Goal: Task Accomplishment & Management: Use online tool/utility

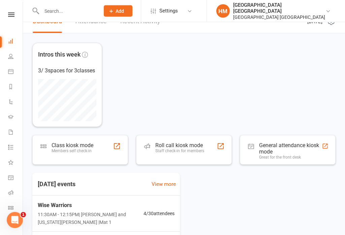
scroll to position [12, 0]
click at [10, 13] on icon at bounding box center [11, 14] width 6 height 4
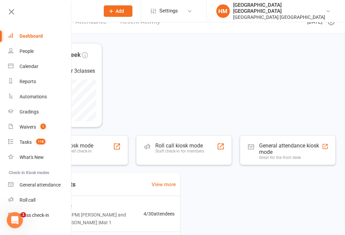
click at [25, 219] on link "Class check-in" at bounding box center [40, 215] width 64 height 15
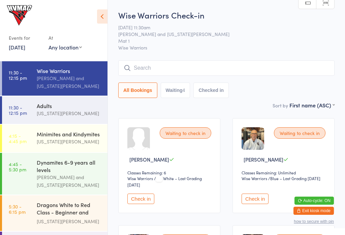
click at [101, 23] on icon at bounding box center [102, 16] width 10 height 14
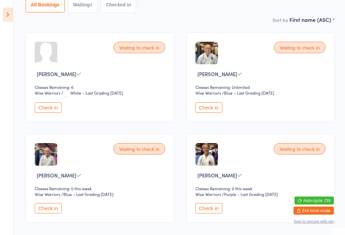
scroll to position [87, 0]
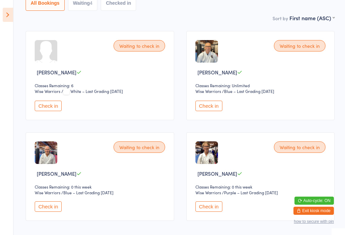
click at [4, 9] on icon at bounding box center [8, 15] width 10 height 14
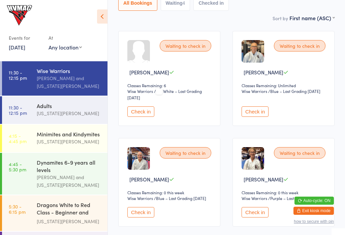
click at [60, 106] on div "Adults" at bounding box center [69, 105] width 65 height 7
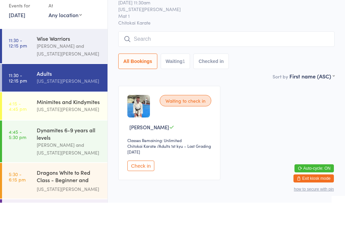
scroll to position [22, 0]
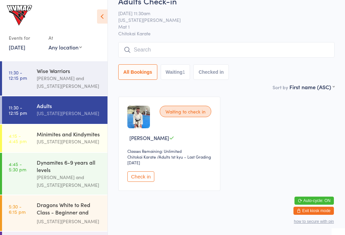
click at [139, 179] on button "Check in" at bounding box center [140, 177] width 27 height 10
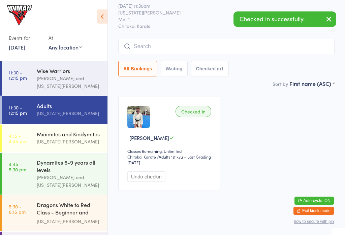
click at [58, 75] on div "Lesley Talbut and Georgia Dearlove" at bounding box center [69, 82] width 65 height 16
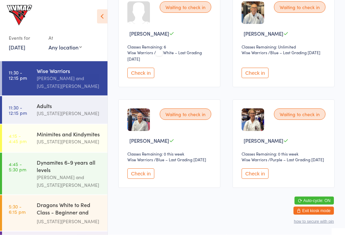
scroll to position [130, 0]
click at [263, 179] on button "Check in" at bounding box center [255, 174] width 27 height 10
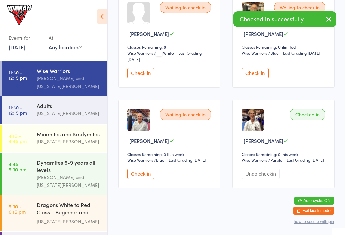
click at [143, 179] on button "Check in" at bounding box center [140, 174] width 27 height 10
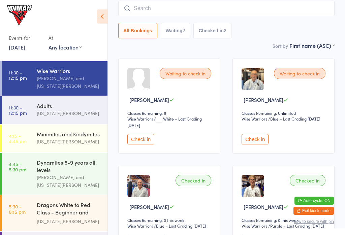
scroll to position [60, 0]
click at [308, 75] on div "Waiting to check in" at bounding box center [300, 73] width 52 height 11
click at [305, 73] on div "Waiting to check in" at bounding box center [300, 73] width 52 height 11
click at [301, 76] on div "Waiting to check in" at bounding box center [300, 73] width 52 height 11
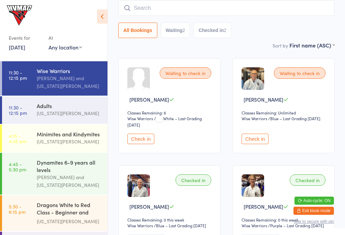
click at [257, 140] on button "Check in" at bounding box center [255, 139] width 27 height 10
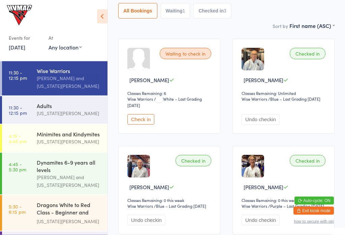
scroll to position [80, 0]
